Goal: Information Seeking & Learning: Find specific fact

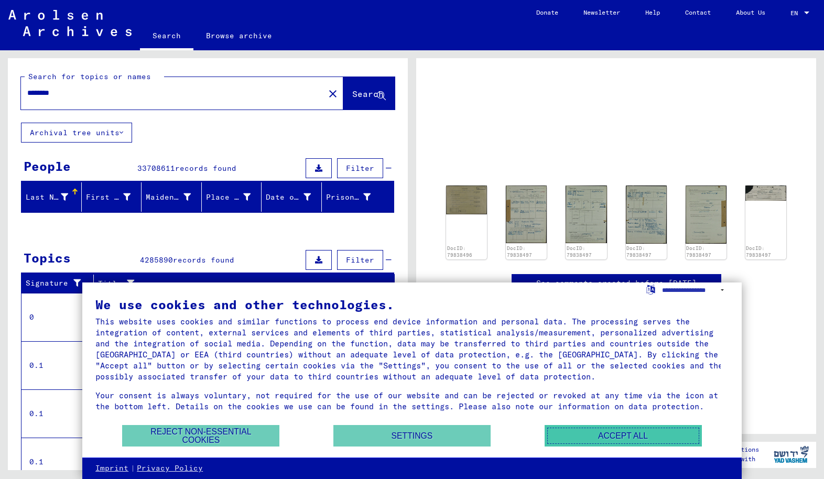
click at [639, 439] on button "Accept all" at bounding box center [622, 435] width 157 height 21
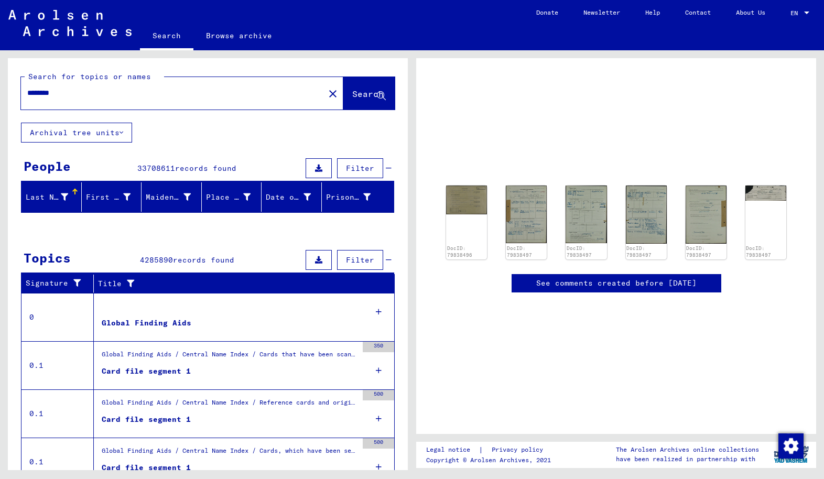
click at [502, 236] on div "DocID: 79838496 DocID: 79838497 DocID: 79838497 DocID: 79838497 DocID: 79838497…" at bounding box center [616, 222] width 348 height 82
click at [522, 227] on img at bounding box center [525, 213] width 43 height 61
click at [530, 221] on img at bounding box center [525, 213] width 43 height 61
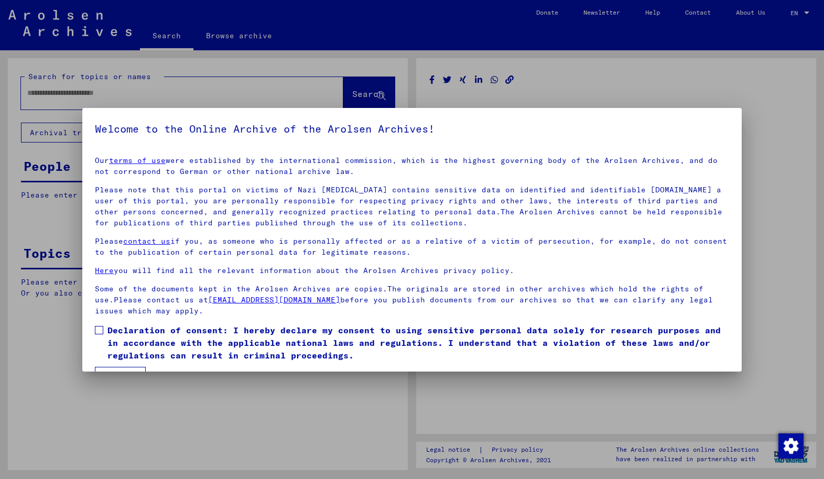
type input "********"
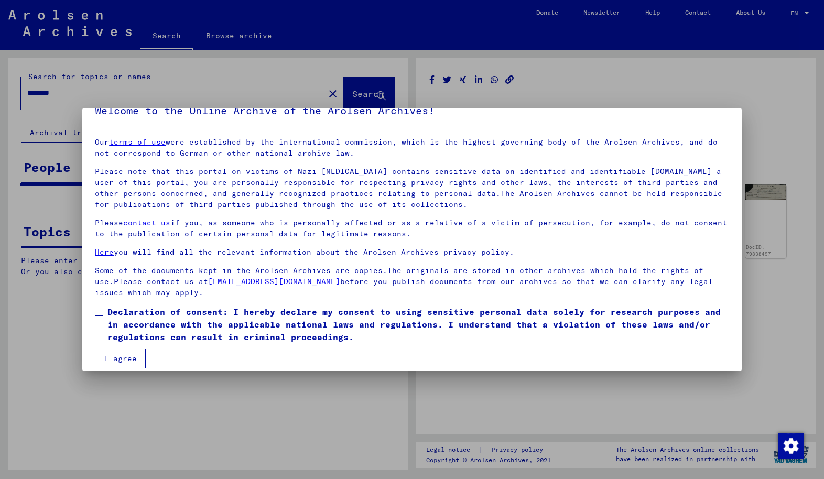
scroll to position [28, 0]
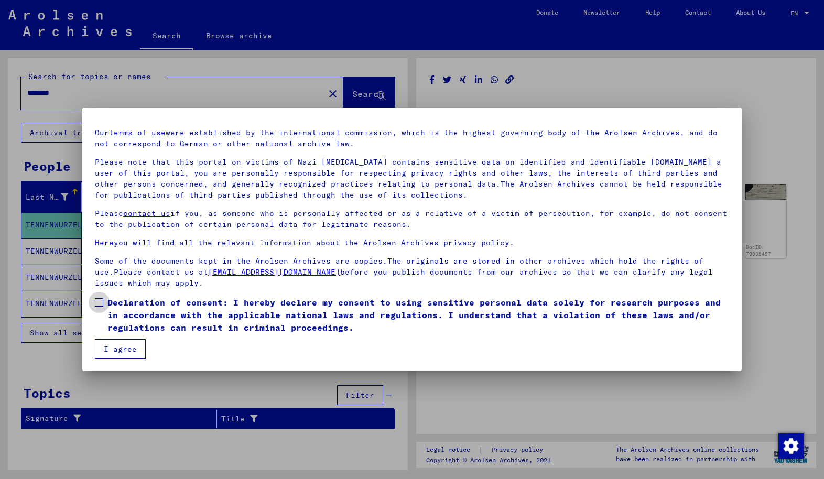
click at [100, 303] on span at bounding box center [99, 302] width 8 height 8
click at [117, 349] on button "I agree" at bounding box center [120, 349] width 51 height 20
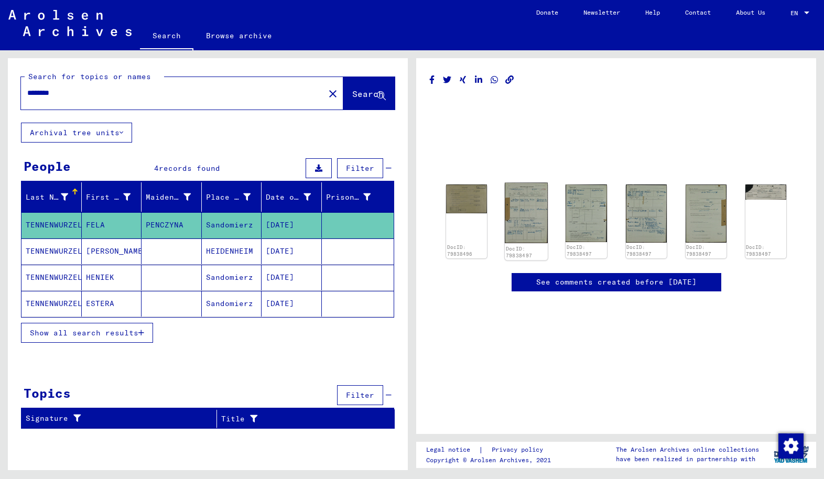
click at [523, 237] on img at bounding box center [525, 213] width 43 height 61
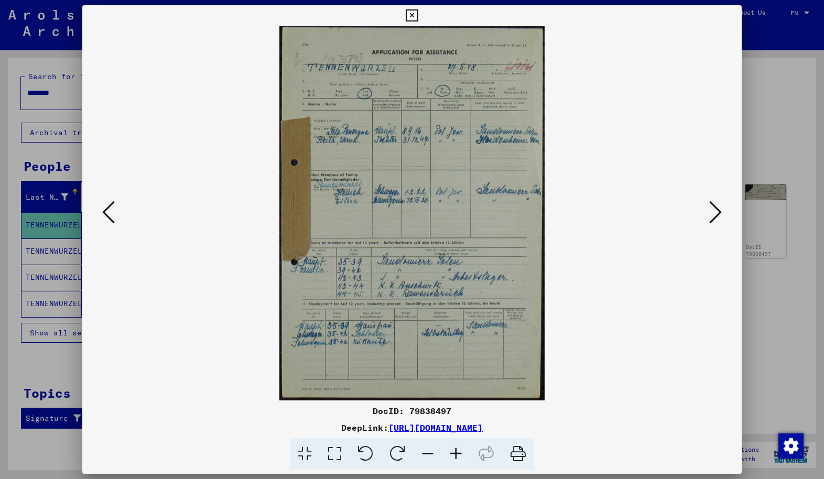
click at [413, 19] on icon at bounding box center [411, 15] width 12 height 13
